Goal: Information Seeking & Learning: Learn about a topic

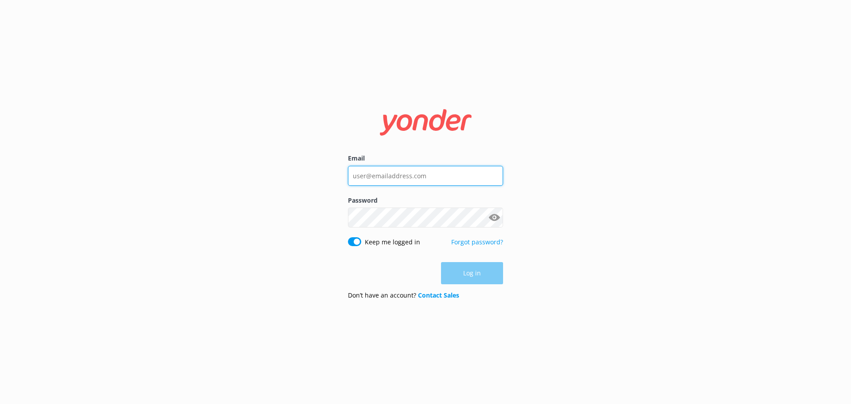
type input "[EMAIL_ADDRESS][DOMAIN_NAME]"
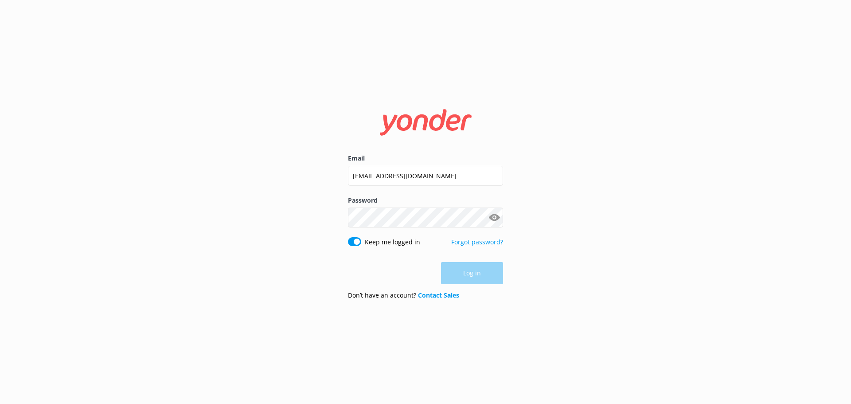
click at [482, 274] on div "Log in" at bounding box center [425, 273] width 155 height 22
click at [487, 274] on button "Log in" at bounding box center [472, 273] width 62 height 22
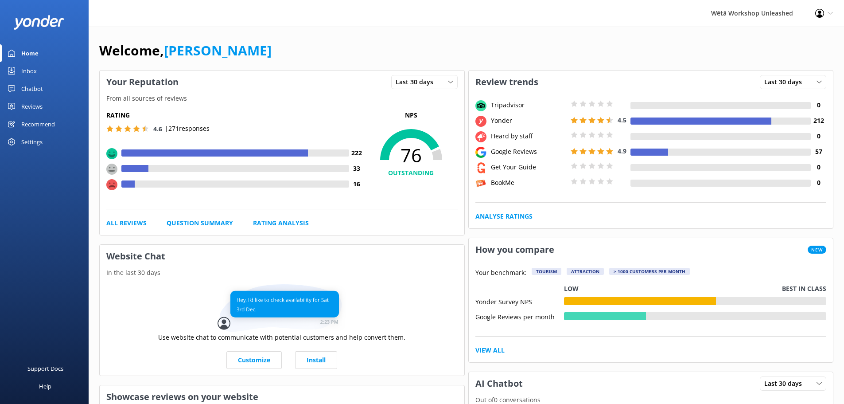
click at [32, 107] on div "Reviews" at bounding box center [31, 106] width 21 height 18
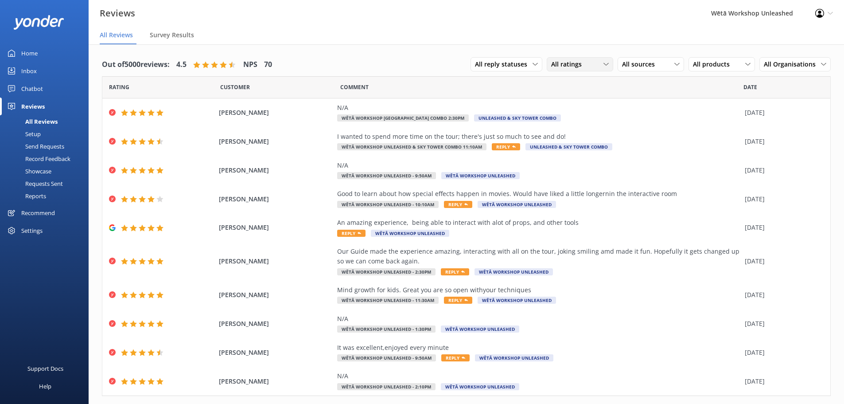
click at [584, 66] on div "All ratings" at bounding box center [580, 64] width 62 height 10
click at [582, 100] on div "Promoters" at bounding box center [580, 100] width 40 height 9
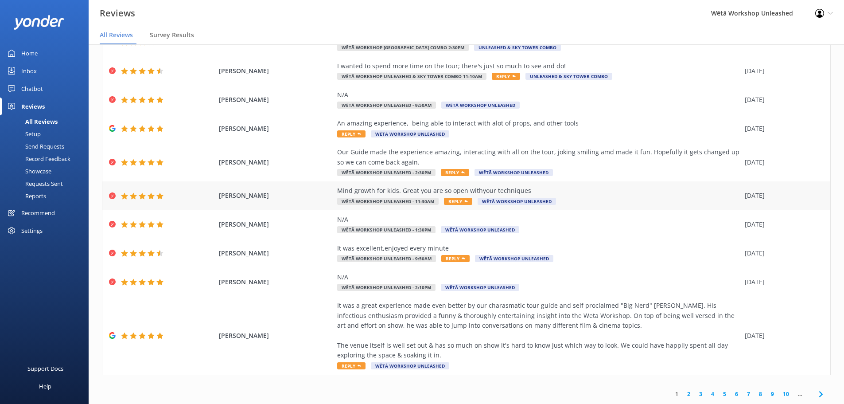
scroll to position [18, 0]
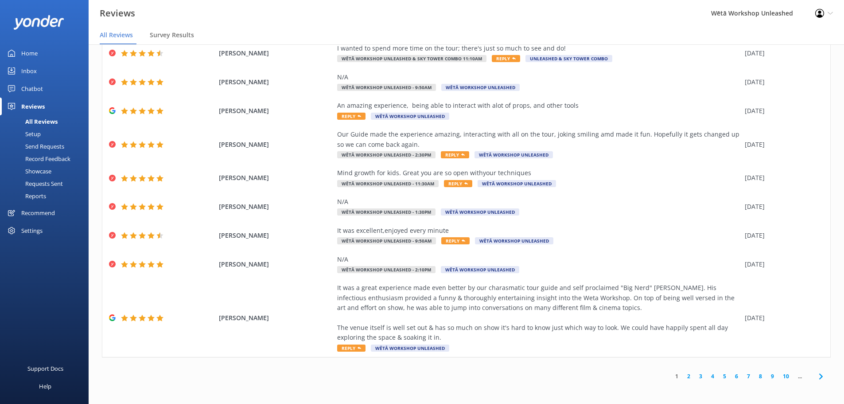
click at [684, 374] on link "2" at bounding box center [689, 376] width 12 height 8
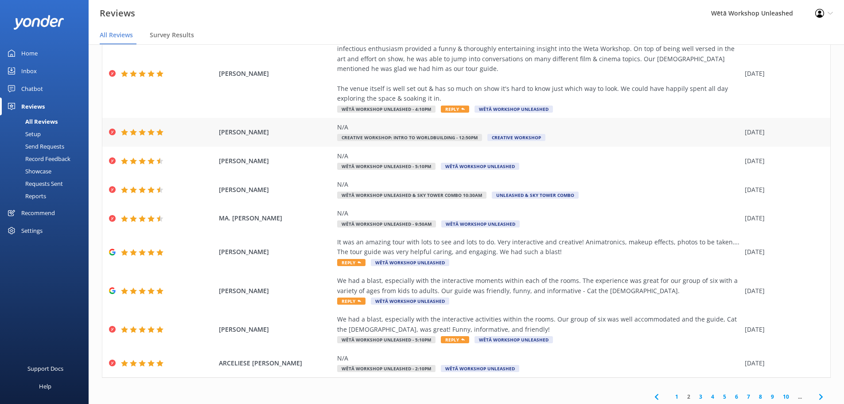
scroll to position [100, 0]
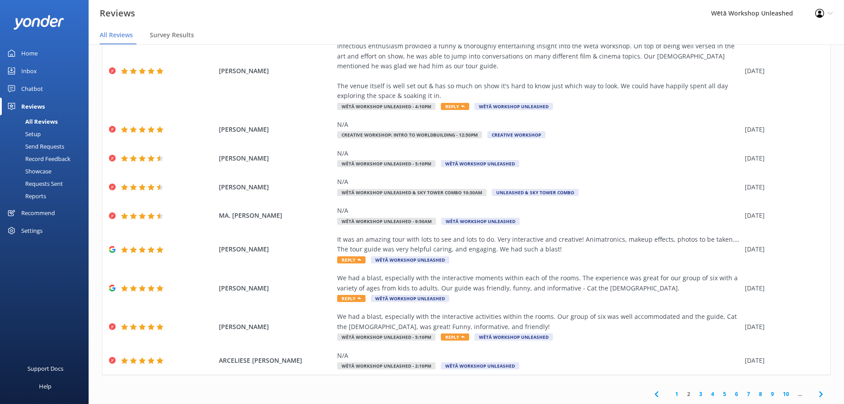
click at [695, 395] on link "3" at bounding box center [701, 394] width 12 height 8
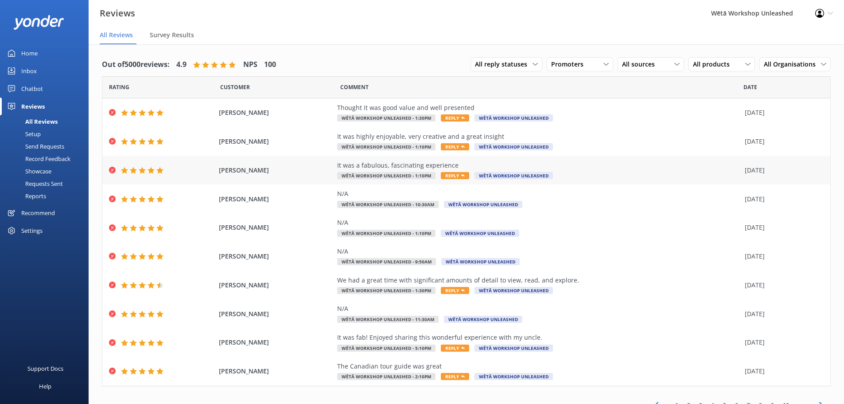
scroll to position [11, 0]
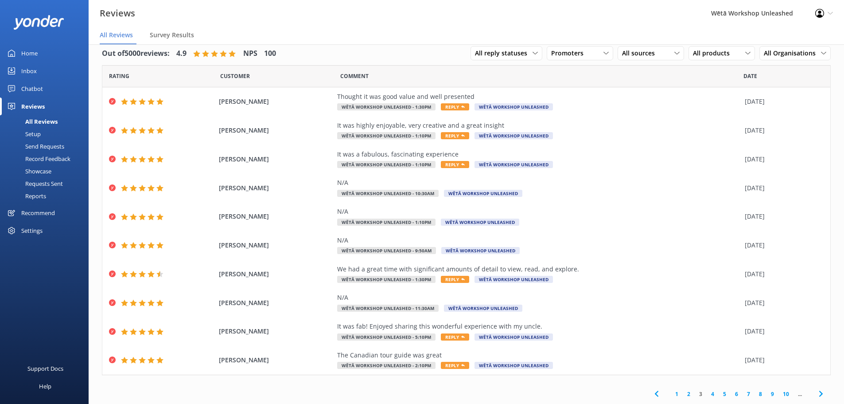
click at [707, 393] on link "4" at bounding box center [713, 394] width 12 height 8
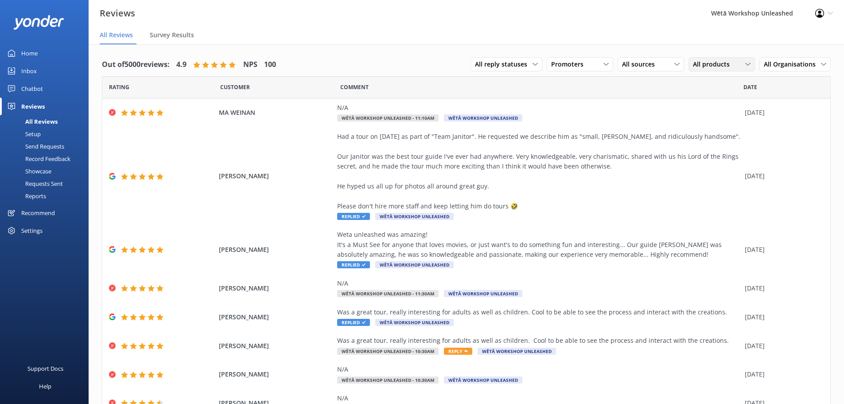
click at [689, 64] on div "All products All products 10:10am 11:10am 1:00pm 1:30pm 2:10pm 3:10pm 4:10pm 10…" at bounding box center [722, 64] width 66 height 14
click at [693, 62] on span "All products" at bounding box center [714, 64] width 42 height 10
click at [786, 63] on span "All Organisations" at bounding box center [792, 64] width 57 height 10
click at [385, 62] on div "Out of 5000 reviews: 4.9 NPS 100 All reply statuses All reply statuses Needs a …" at bounding box center [466, 64] width 729 height 23
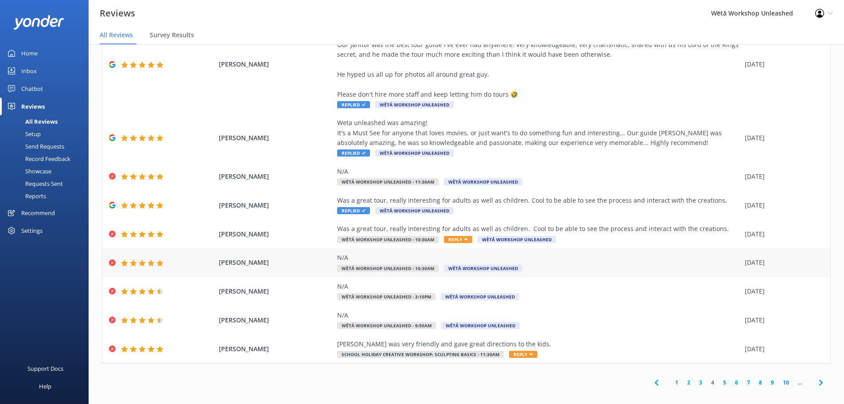
scroll to position [18, 0]
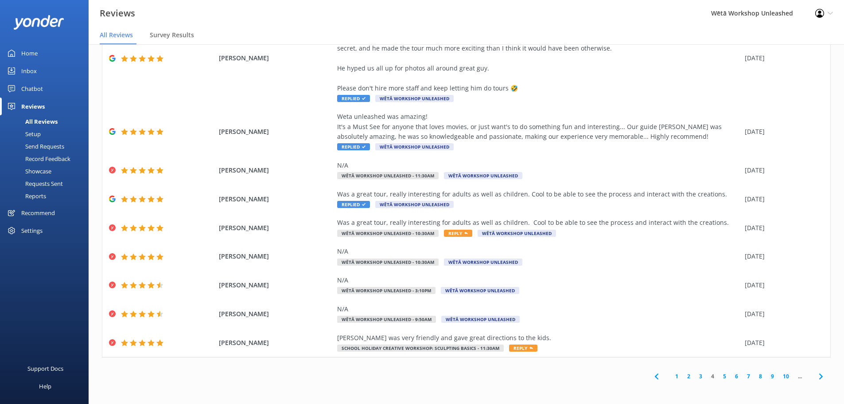
click at [719, 378] on link "5" at bounding box center [725, 376] width 12 height 8
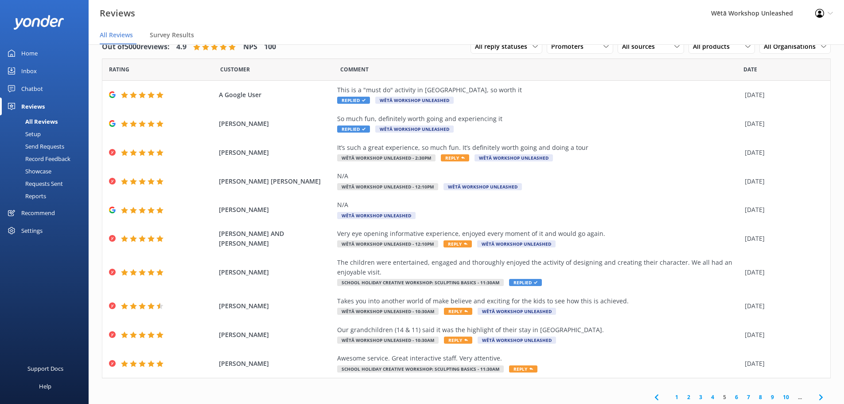
scroll to position [21, 0]
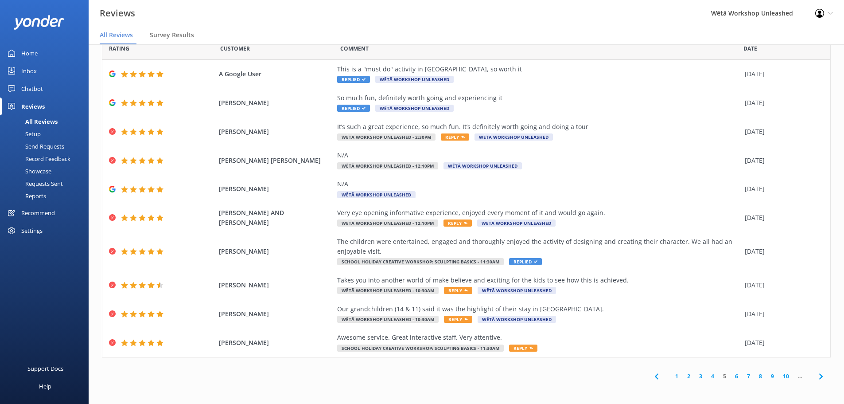
click at [733, 373] on link "6" at bounding box center [737, 376] width 12 height 8
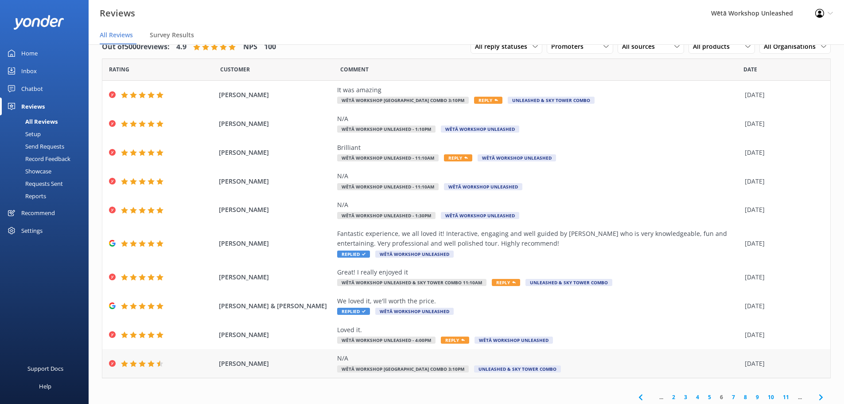
scroll to position [21, 0]
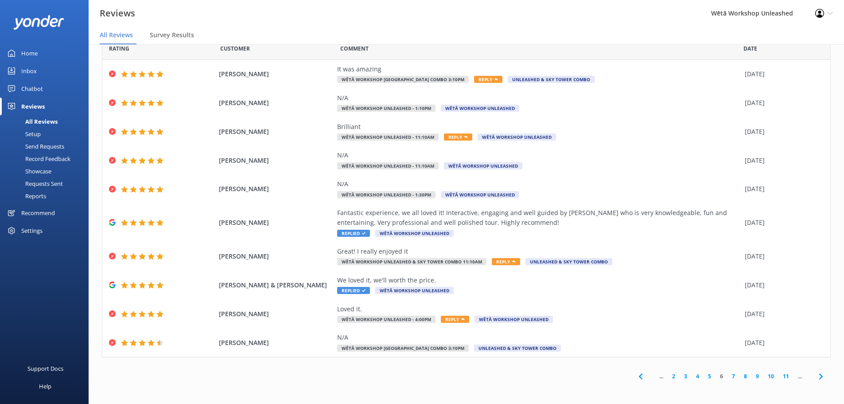
click at [728, 377] on link "7" at bounding box center [734, 376] width 12 height 8
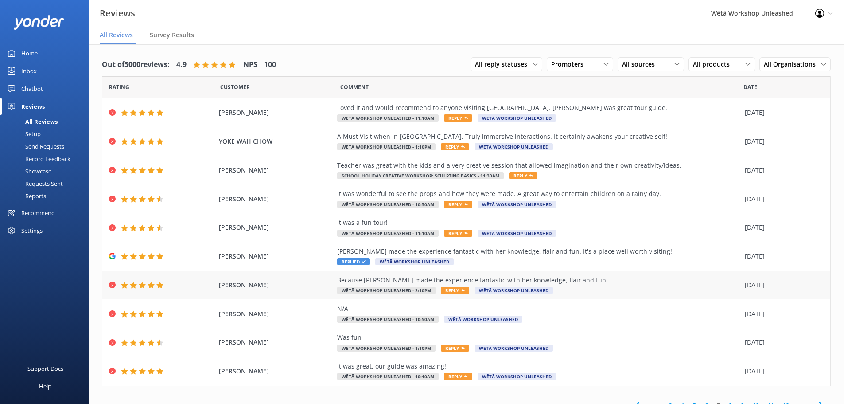
scroll to position [18, 0]
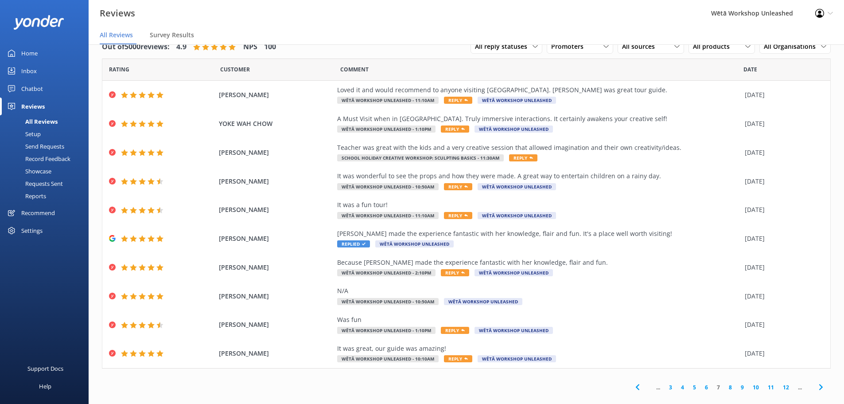
click at [725, 386] on link "8" at bounding box center [731, 387] width 12 height 8
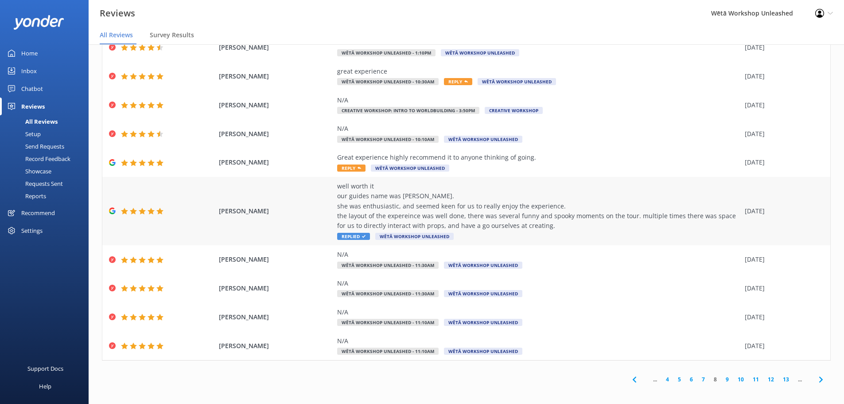
scroll to position [51, 0]
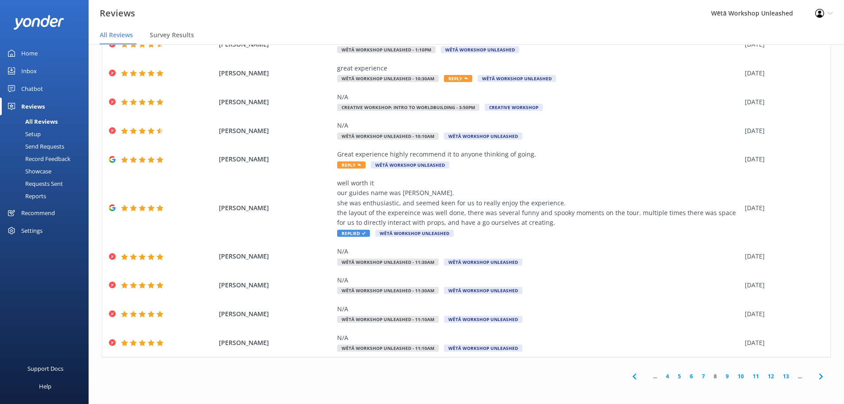
click at [722, 378] on link "9" at bounding box center [727, 376] width 12 height 8
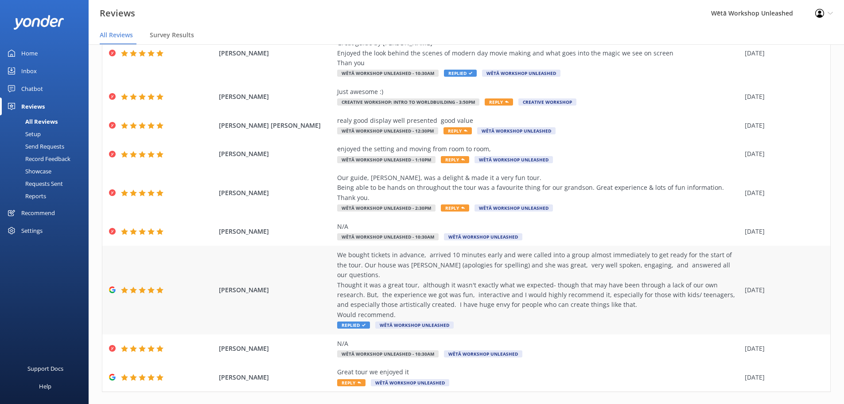
scroll to position [110, 0]
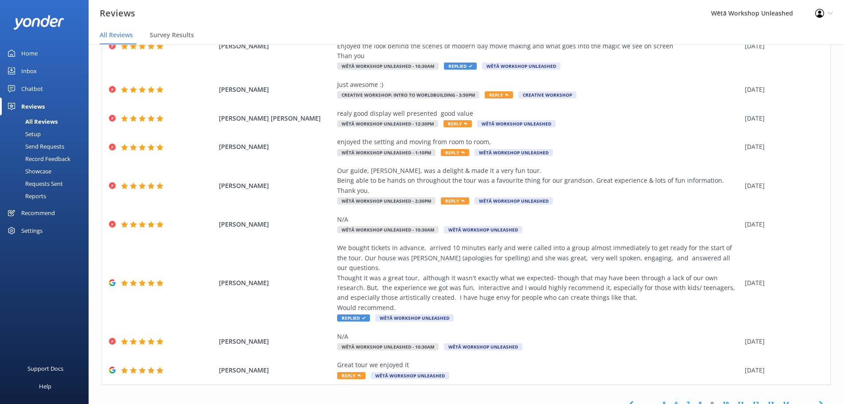
click at [725, 399] on link "10" at bounding box center [725, 403] width 15 height 8
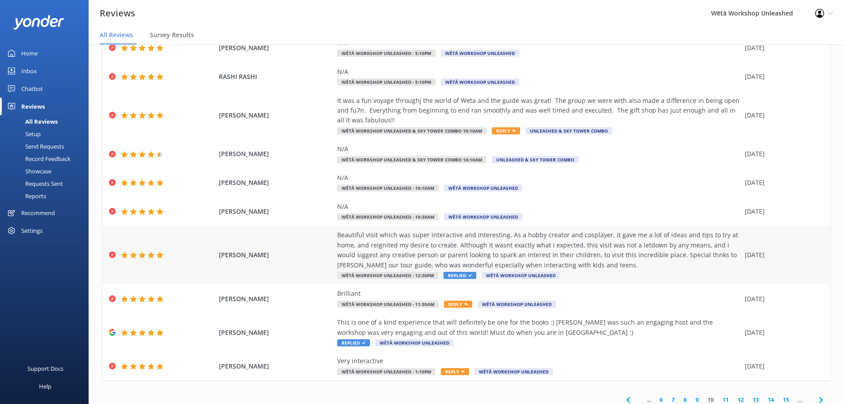
scroll to position [70, 0]
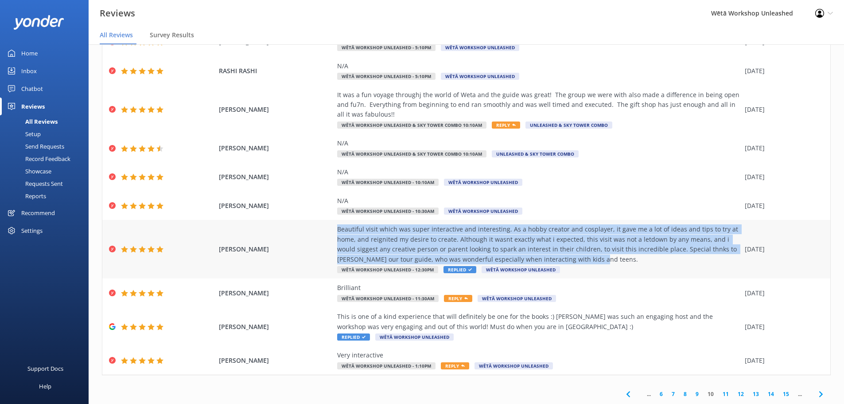
drag, startPoint x: 493, startPoint y: 241, endPoint x: 334, endPoint y: 228, distance: 159.2
click at [337, 228] on div "Beautiful visit which was super interactive and interesting. As a hobby creator…" at bounding box center [538, 244] width 403 height 40
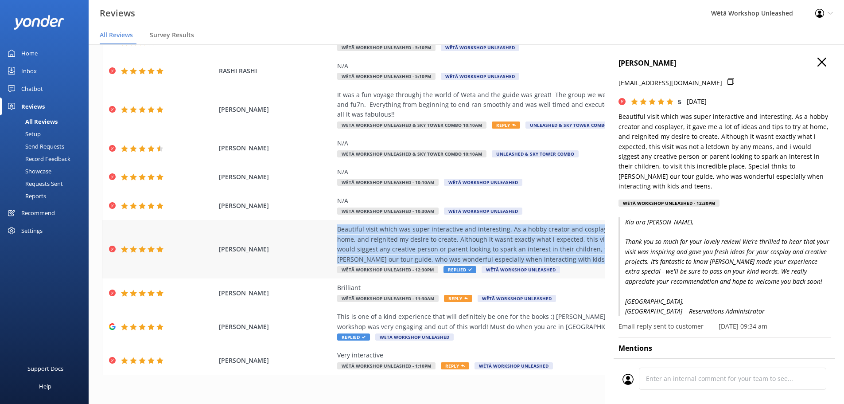
copy div "Beautiful visit which was super interactive and interesting. As a hobby creator…"
